Goal: Task Accomplishment & Management: Use online tool/utility

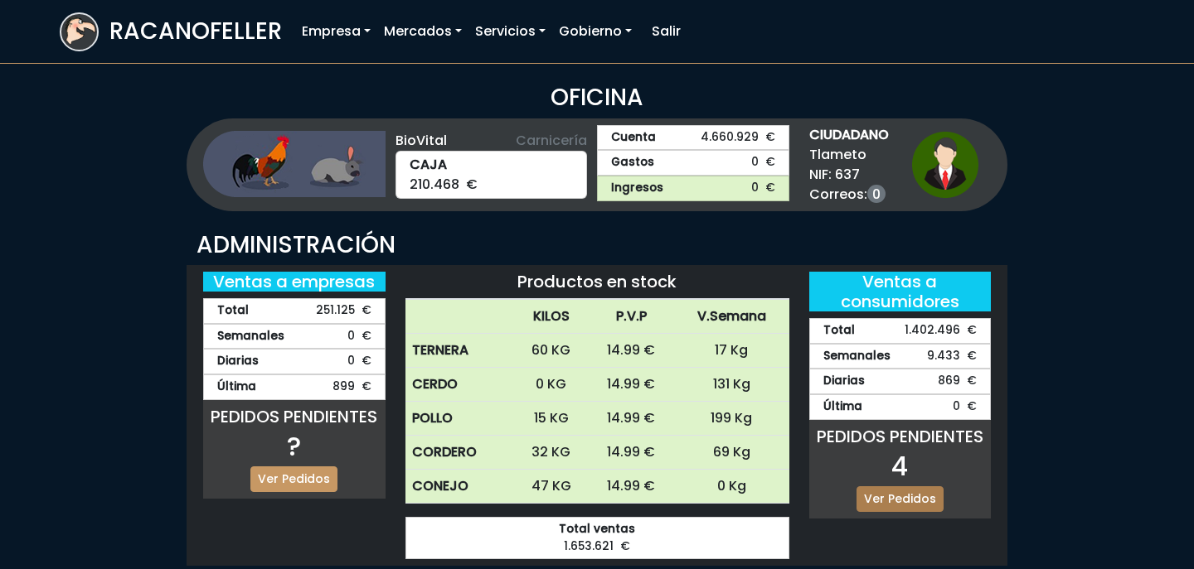
click at [890, 497] on link "Ver Pedidos" at bounding box center [899, 500] width 87 height 26
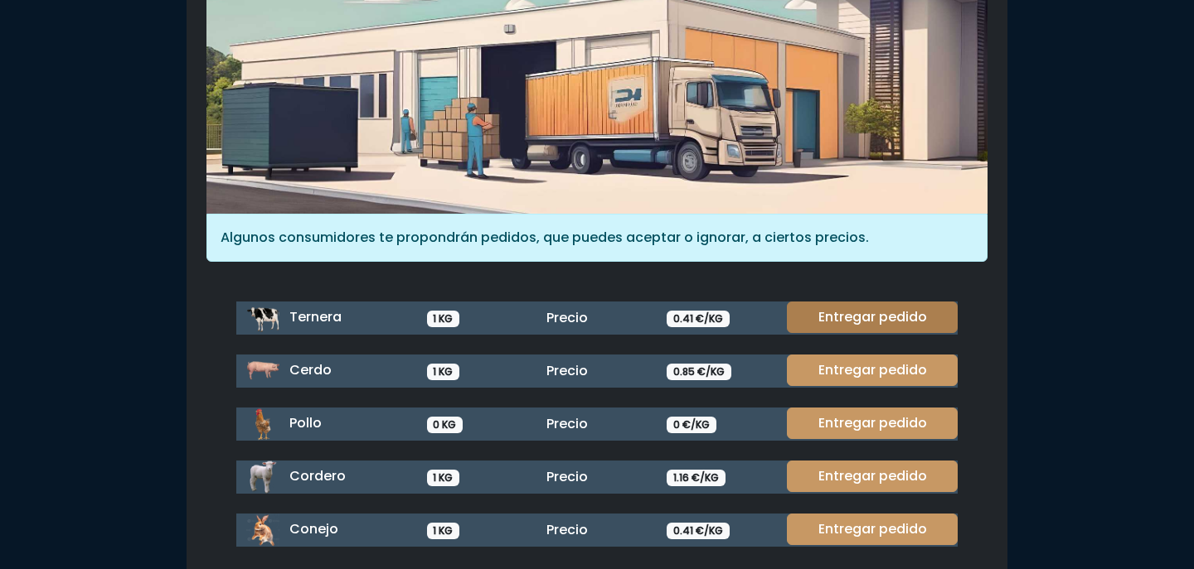
scroll to position [190, 0]
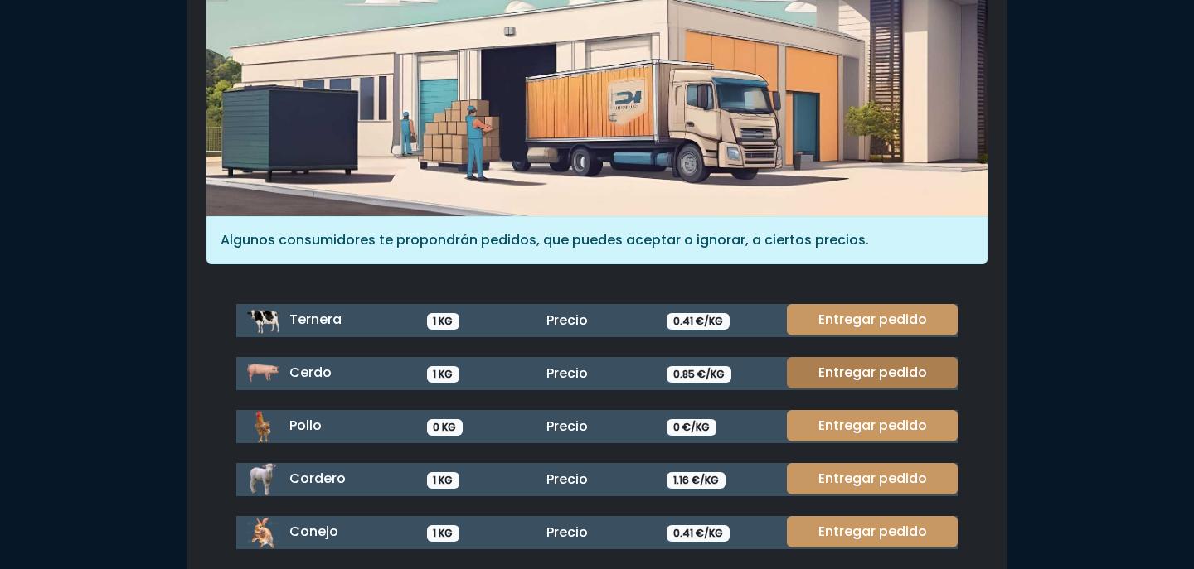
click at [871, 372] on link "Entregar pedido" at bounding box center [872, 372] width 171 height 31
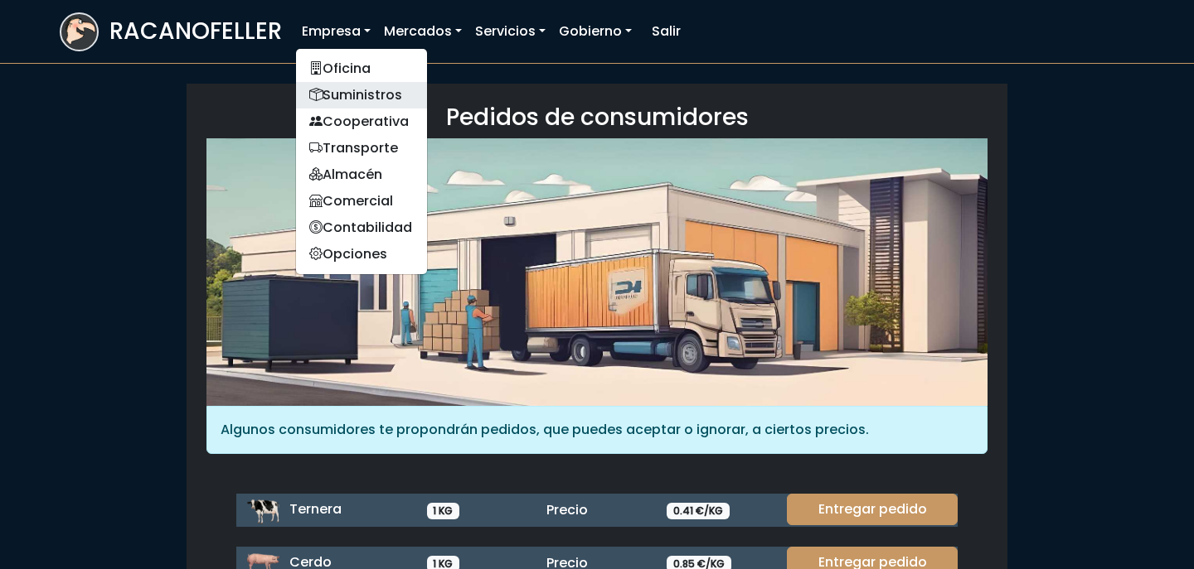
click at [352, 85] on link "Suministros" at bounding box center [361, 95] width 131 height 27
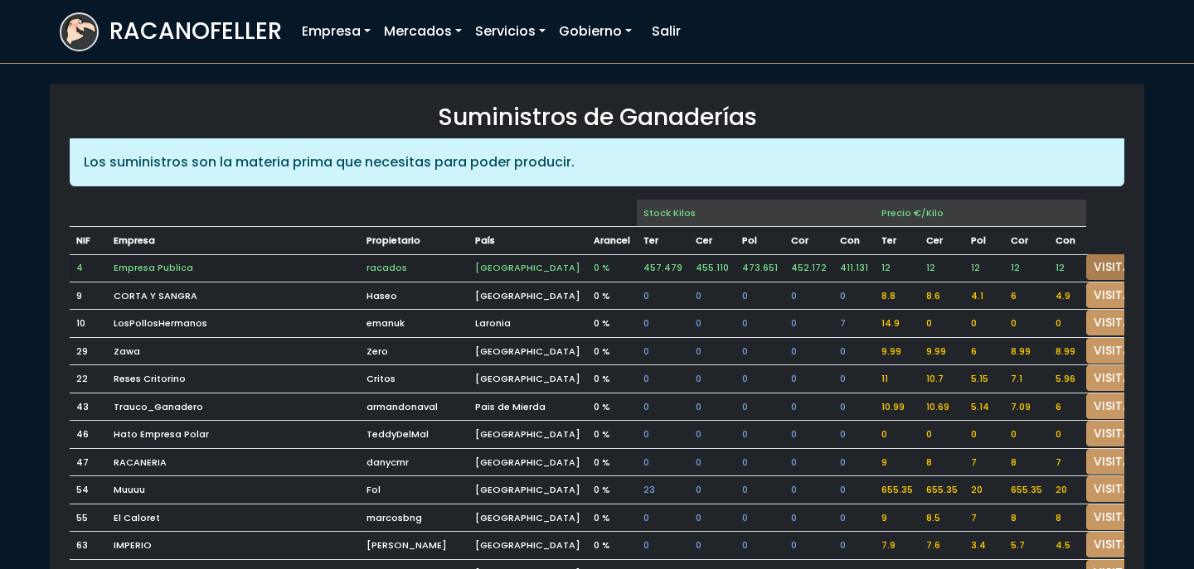
click at [1095, 268] on link "VISITAR" at bounding box center [1116, 267] width 60 height 26
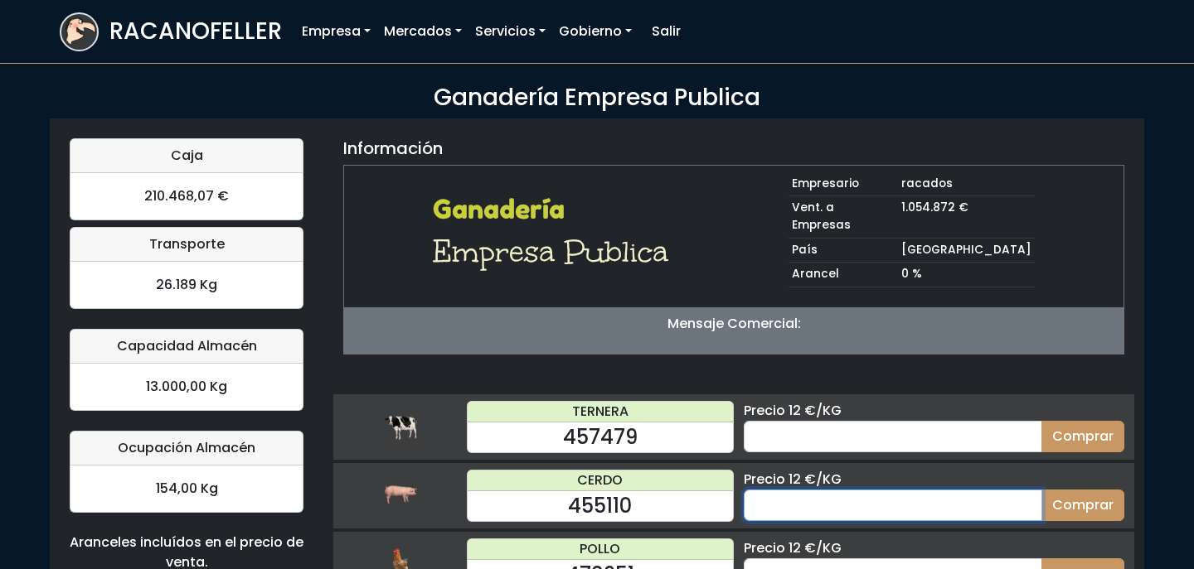
click at [843, 490] on input "number" at bounding box center [892, 505] width 298 height 31
type input "10"
click at [1041, 490] on button "Comprar" at bounding box center [1082, 505] width 83 height 31
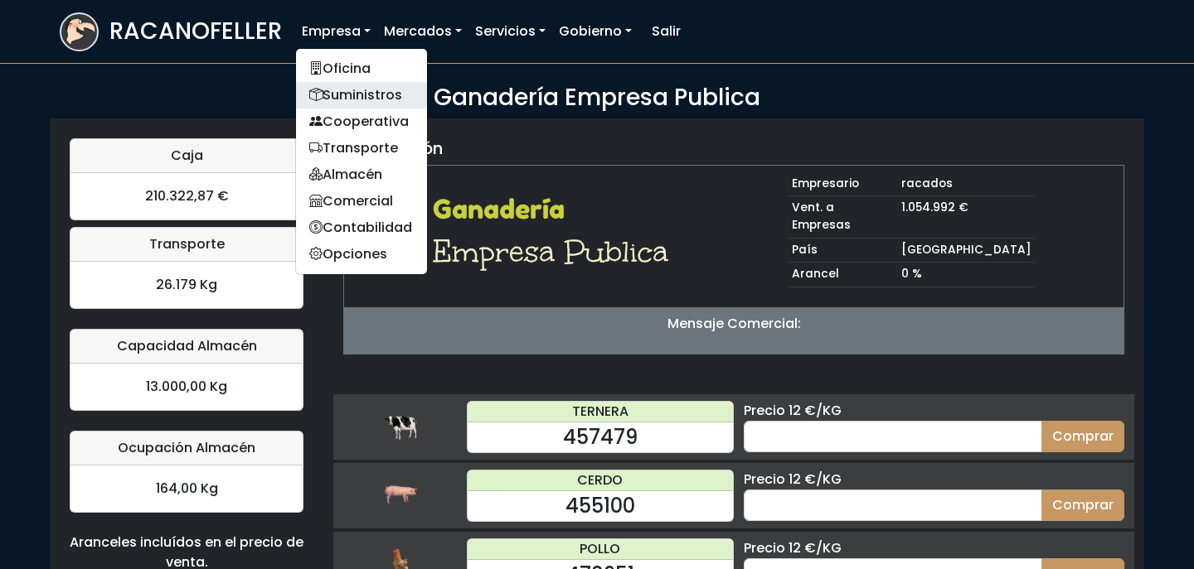
click at [350, 91] on link "Suministros" at bounding box center [361, 95] width 131 height 27
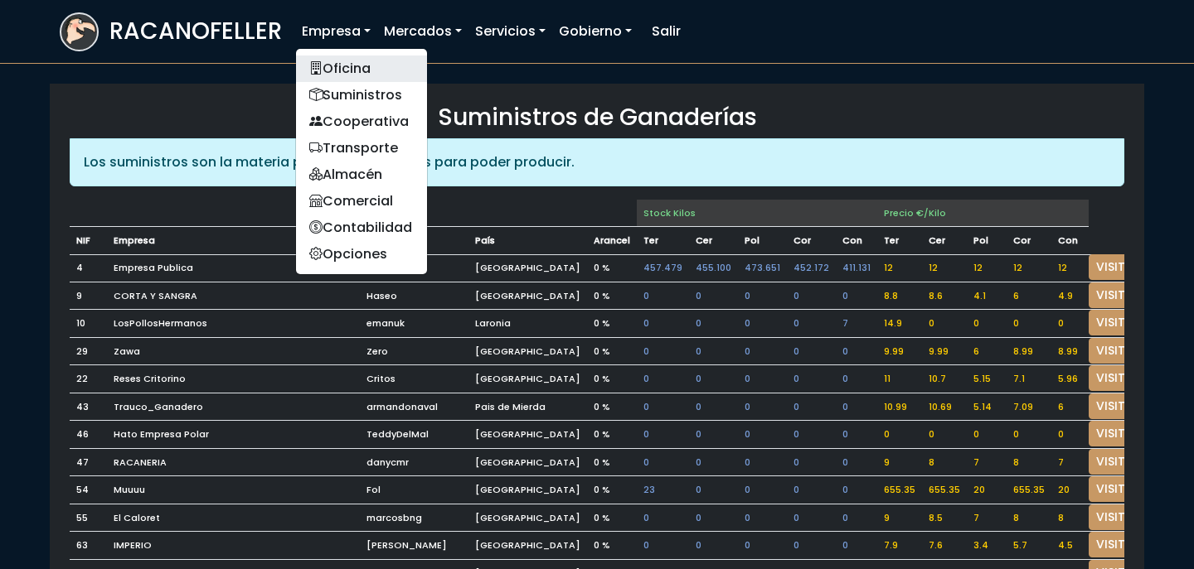
click at [328, 62] on link "Oficina" at bounding box center [361, 69] width 131 height 27
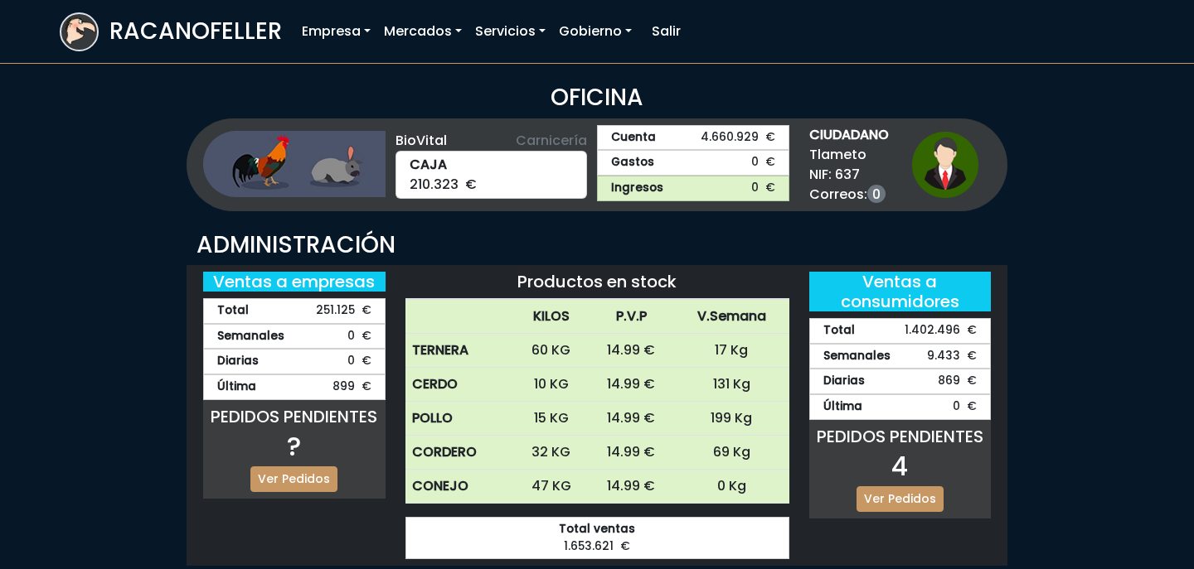
click at [874, 512] on div "PEDIDOS PENDIENTES 4 Ver Pedidos" at bounding box center [900, 469] width 182 height 99
click at [875, 505] on link "Ver Pedidos" at bounding box center [899, 500] width 87 height 26
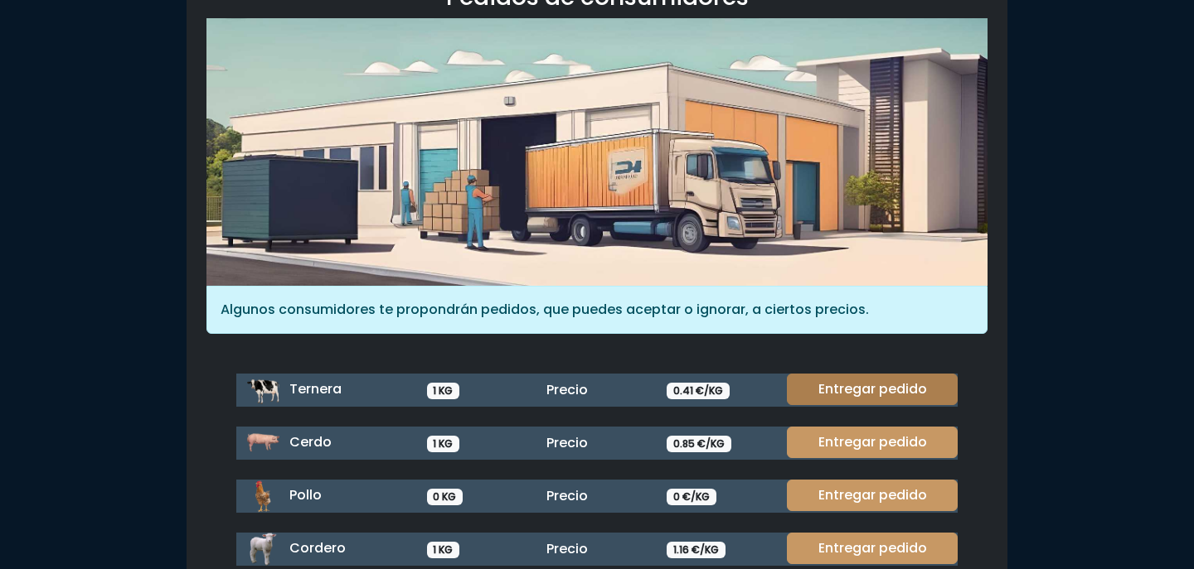
scroll to position [153, 0]
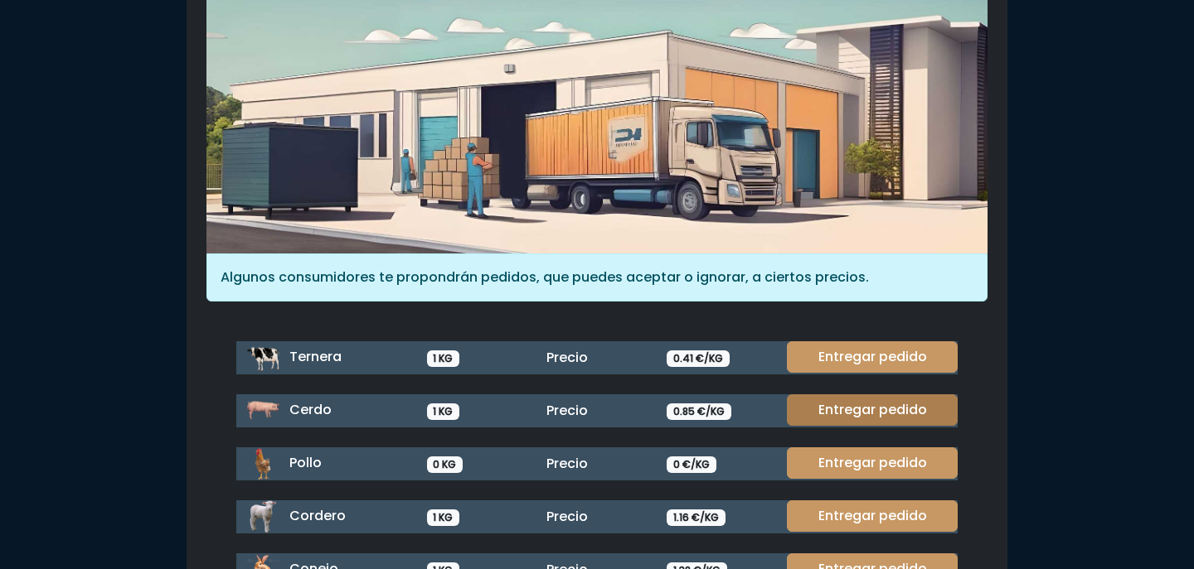
click at [866, 406] on link "Entregar pedido" at bounding box center [872, 410] width 171 height 31
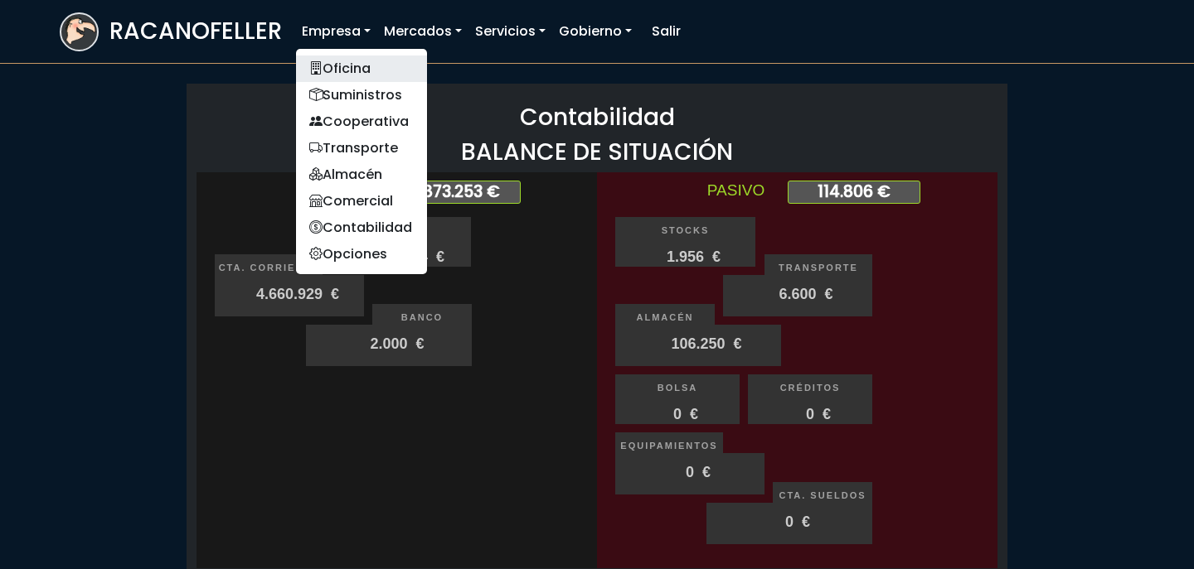
click at [358, 79] on link "Oficina" at bounding box center [361, 69] width 131 height 27
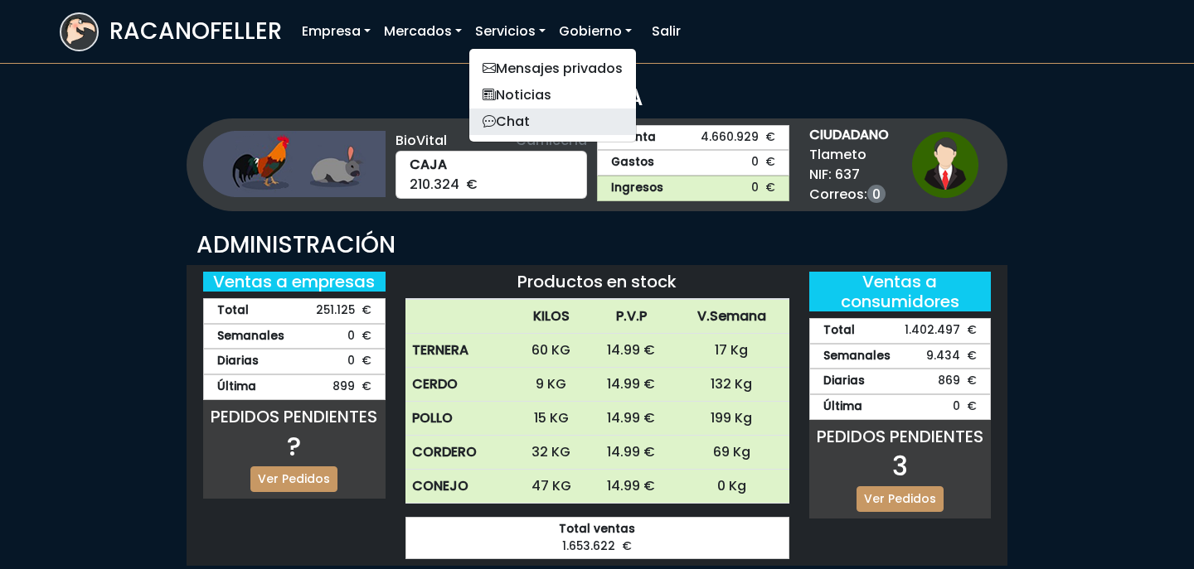
click at [537, 113] on link "Chat" at bounding box center [552, 122] width 167 height 27
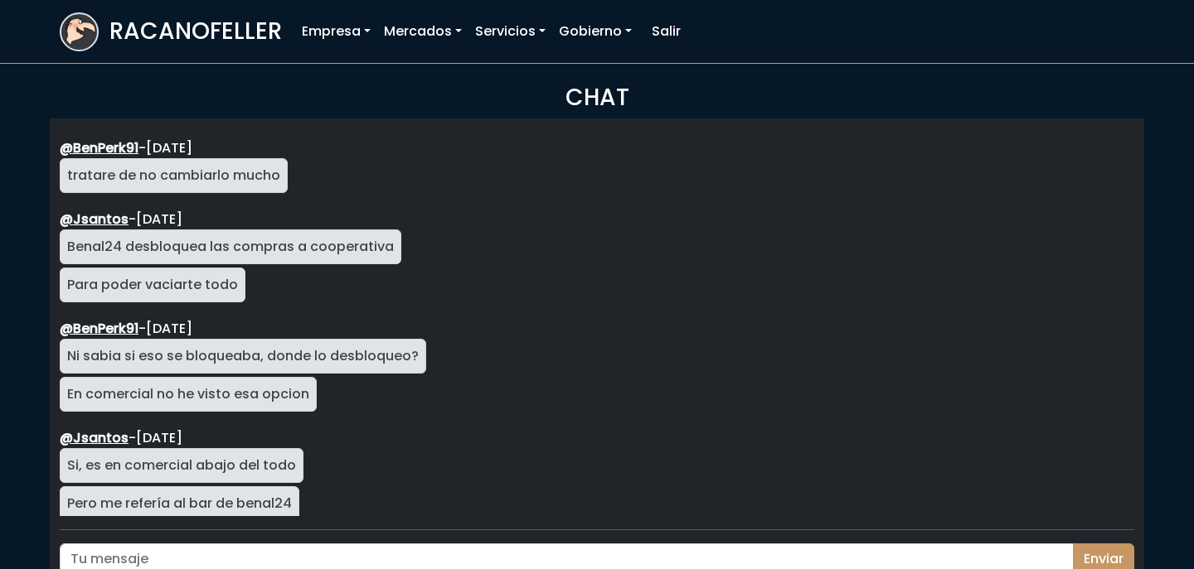
scroll to position [2953, 0]
